Goal: Task Accomplishment & Management: Use online tool/utility

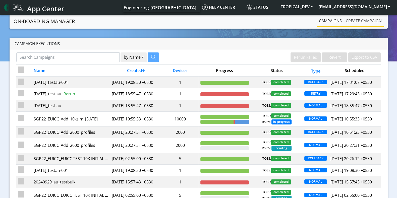
click at [361, 19] on link "Create campaign" at bounding box center [364, 21] width 40 height 10
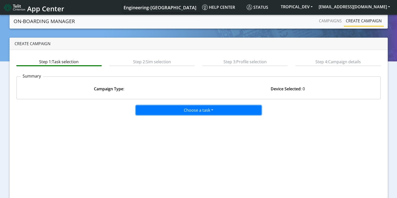
click at [179, 109] on button "Choose a task" at bounding box center [199, 111] width 126 height 10
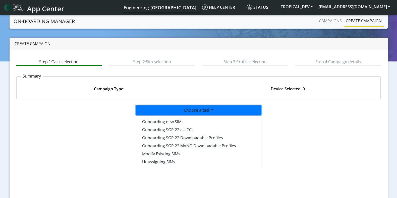
click at [11, 4] on img at bounding box center [14, 8] width 21 height 8
